Goal: Book appointment/travel/reservation

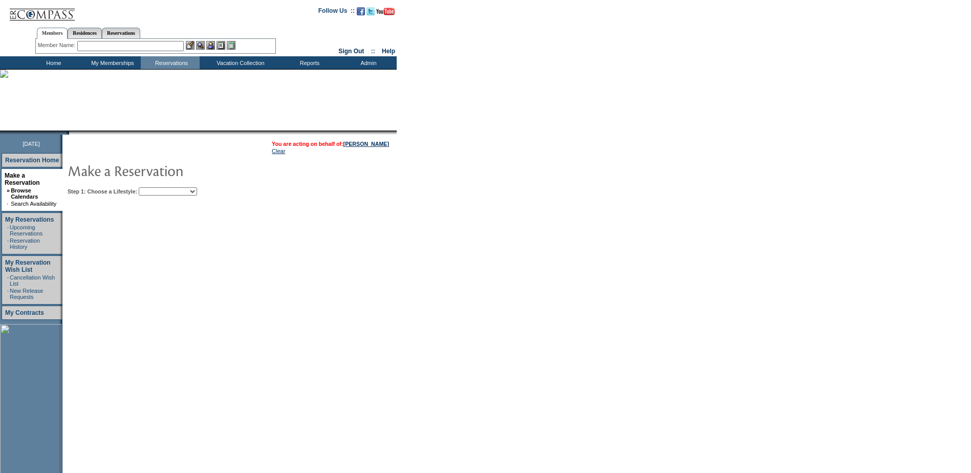
click at [169, 197] on table "You are acting on behalf of: [PERSON_NAME] Clear Step 1: Choose a Lifestyle: Be…" at bounding box center [260, 166] width 397 height 63
click at [169, 194] on select "Beach Leisure Metropolitan Mountain OIAL for Adventure OIAL for Couples OIAL fo…" at bounding box center [168, 191] width 58 height 8
select select "Beach"
click at [156, 188] on select "Beach Leisure Metropolitan Mountain OIAL for Adventure OIAL for Couples OIAL fo…" at bounding box center [168, 191] width 58 height 8
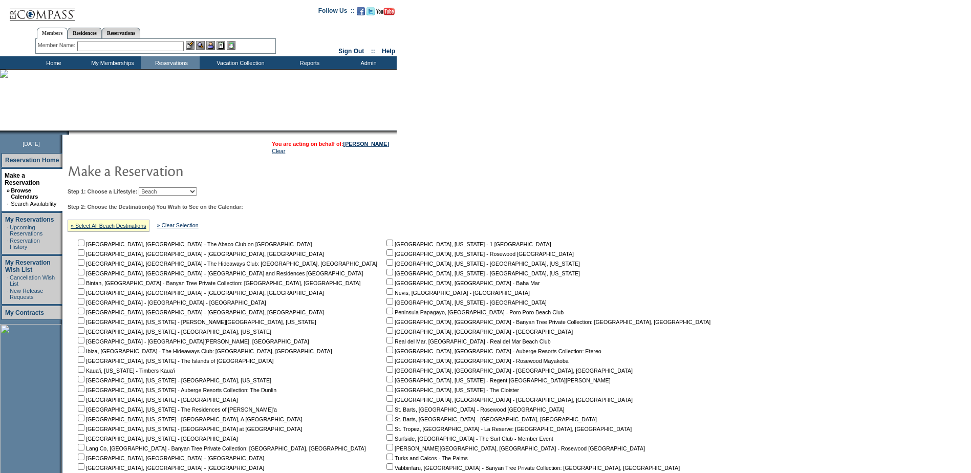
click at [386, 363] on input "checkbox" at bounding box center [389, 359] width 7 height 7
checkbox input "true"
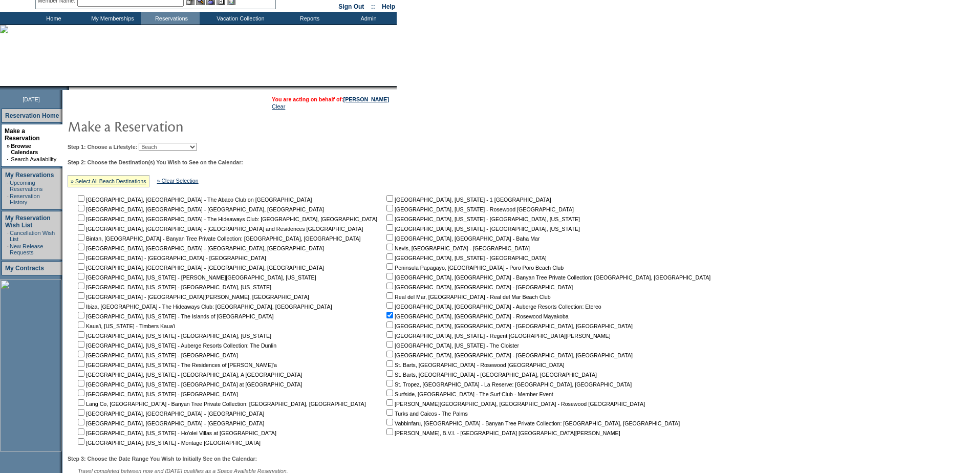
scroll to position [148, 0]
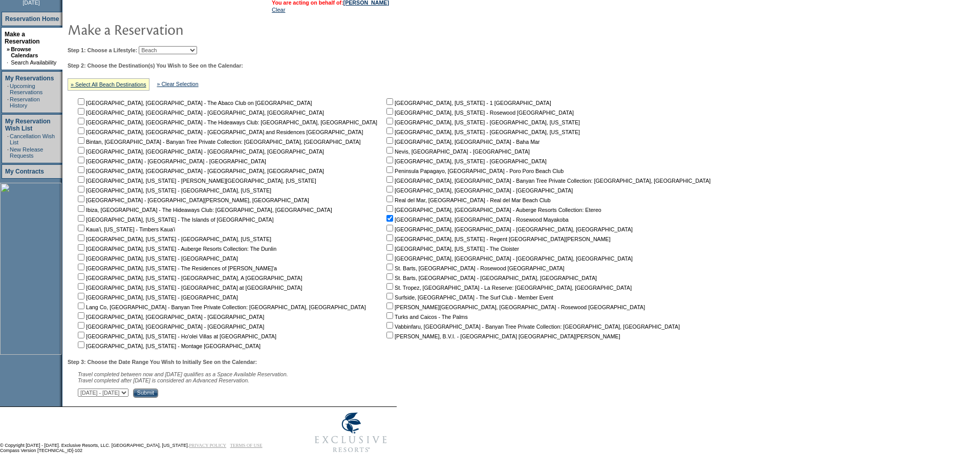
click at [128, 392] on select "[DATE] - [DATE] [DATE] - [DATE] [DATE] - [DATE] [DATE] - [DATE] [DATE] - [DATE]…" at bounding box center [103, 392] width 51 height 8
click at [83, 388] on select "[DATE] - [DATE] [DATE] - [DATE] [DATE] - [DATE] [DATE] - [DATE] [DATE] - [DATE]…" at bounding box center [103, 392] width 51 height 8
click at [158, 390] on input "Submit" at bounding box center [145, 392] width 25 height 9
